Goal: Find specific page/section: Find specific page/section

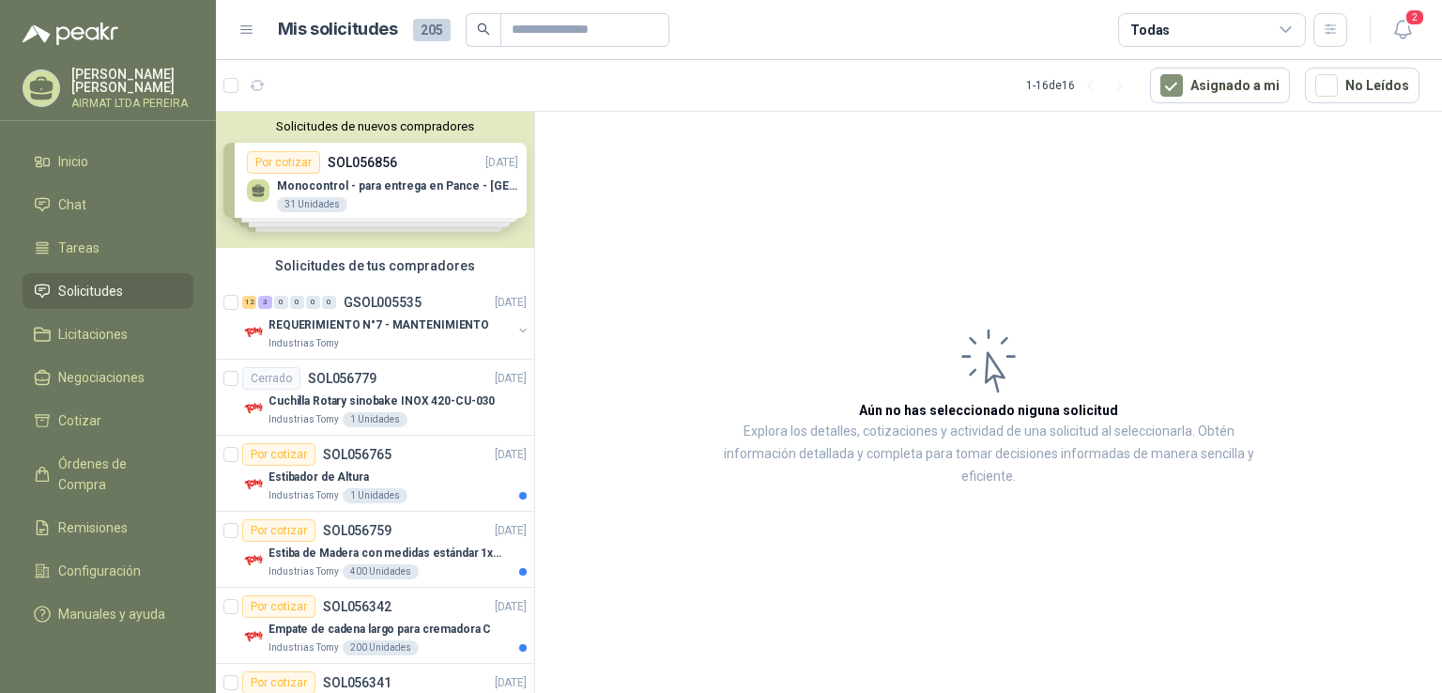
click at [143, 294] on li "Solicitudes" at bounding box center [108, 291] width 148 height 21
click at [407, 188] on div "Solicitudes de nuevos compradores Por cotizar SOL056856 [DATE] Monocontrol - pa…" at bounding box center [375, 180] width 318 height 136
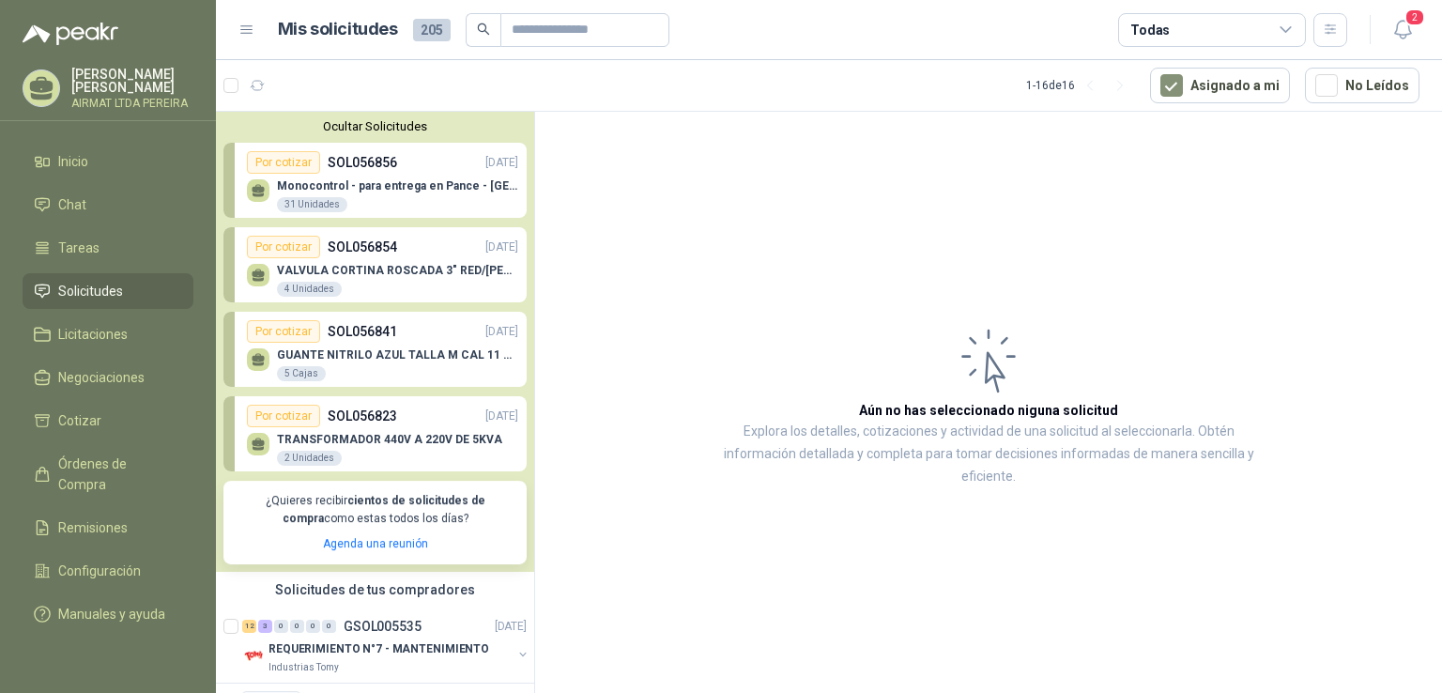
click at [427, 262] on div "VALVULA CORTINA ROSCADA 3" RED/[PERSON_NAME] 4 Unidades" at bounding box center [382, 277] width 271 height 39
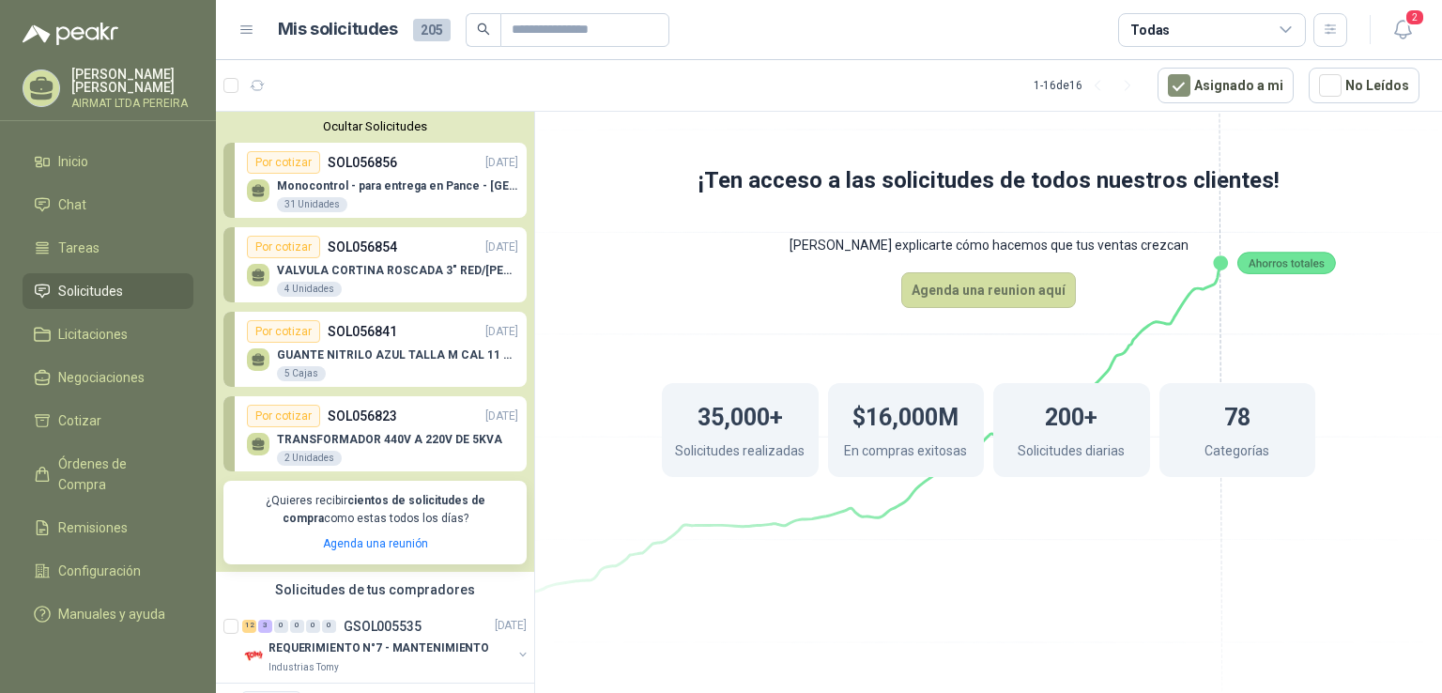
scroll to position [282, 0]
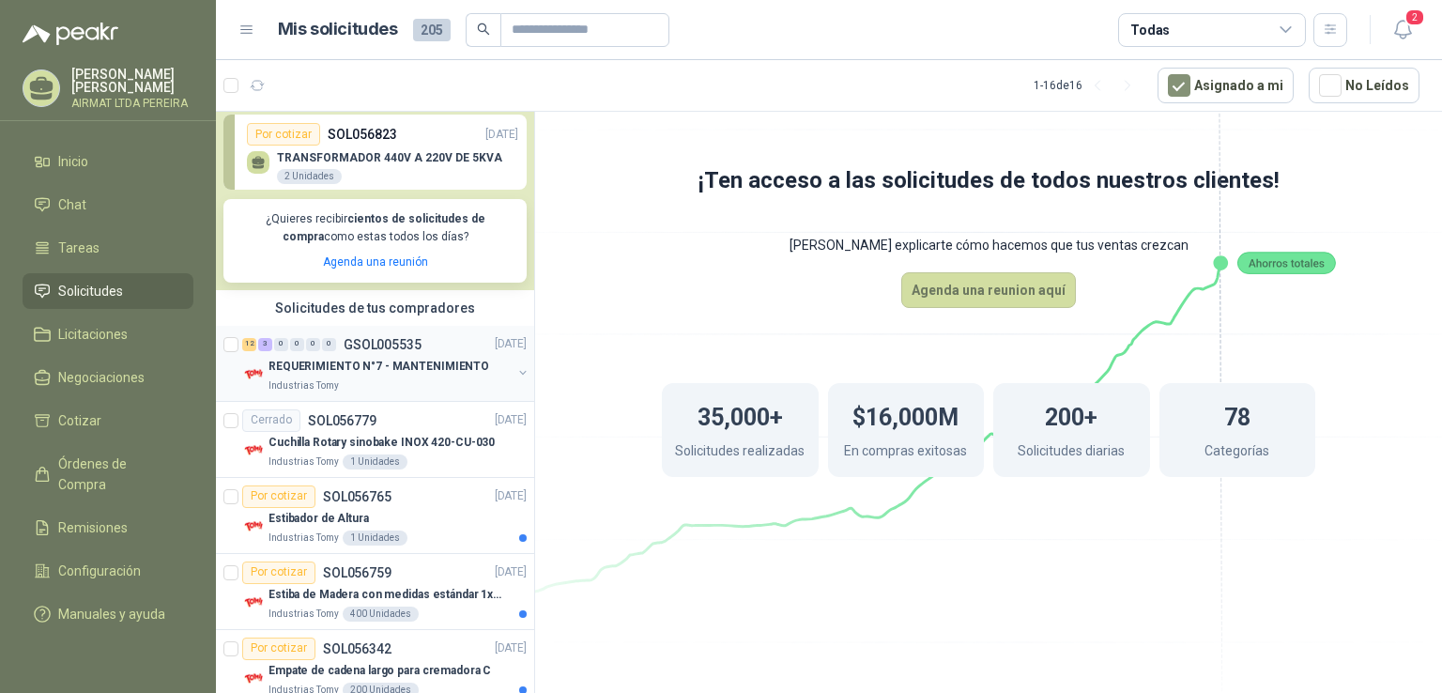
click at [451, 378] on div "Industrias Tomy" at bounding box center [390, 385] width 243 height 15
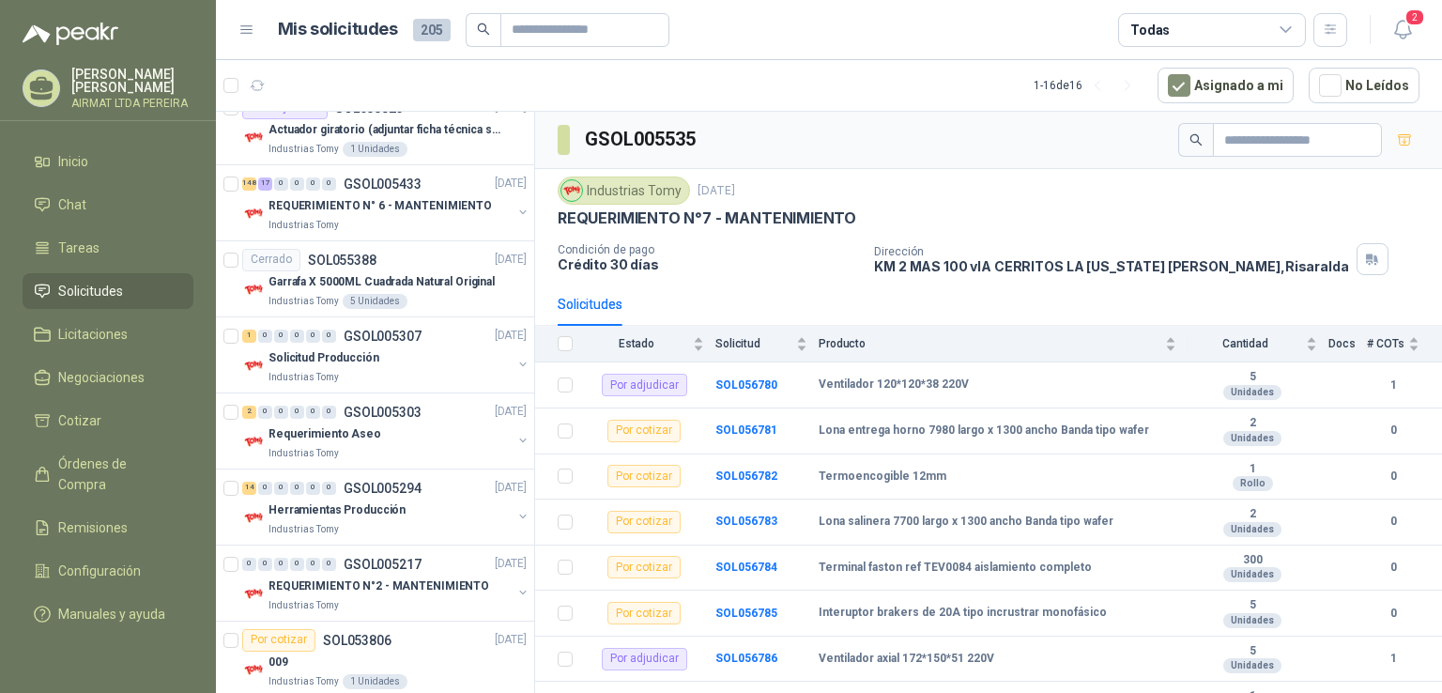
scroll to position [1149, 0]
